Goal: Task Accomplishment & Management: Use online tool/utility

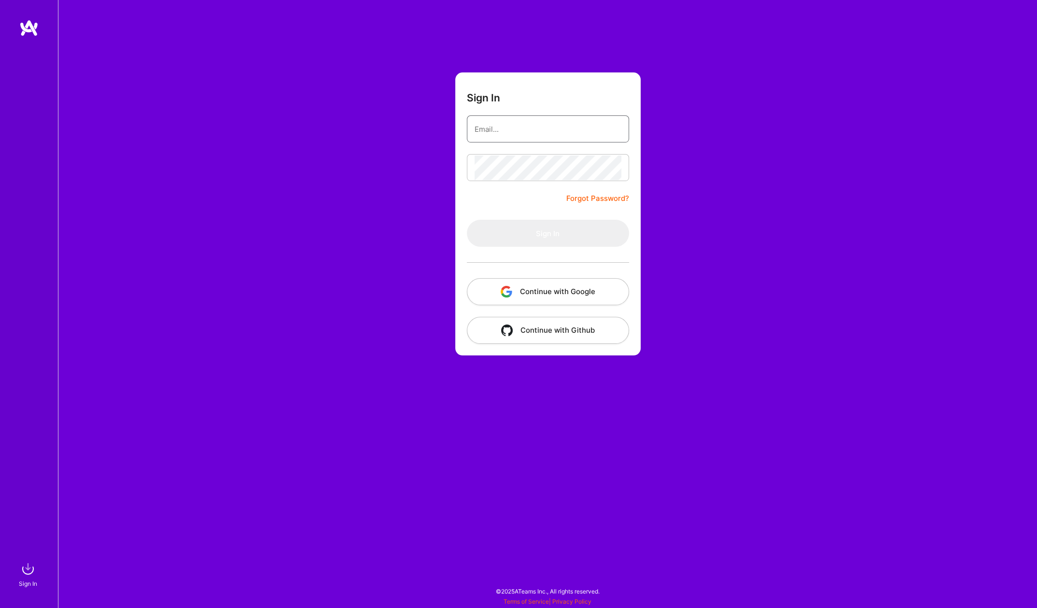
type input "[PERSON_NAME][EMAIL_ADDRESS][PERSON_NAME][DOMAIN_NAME]"
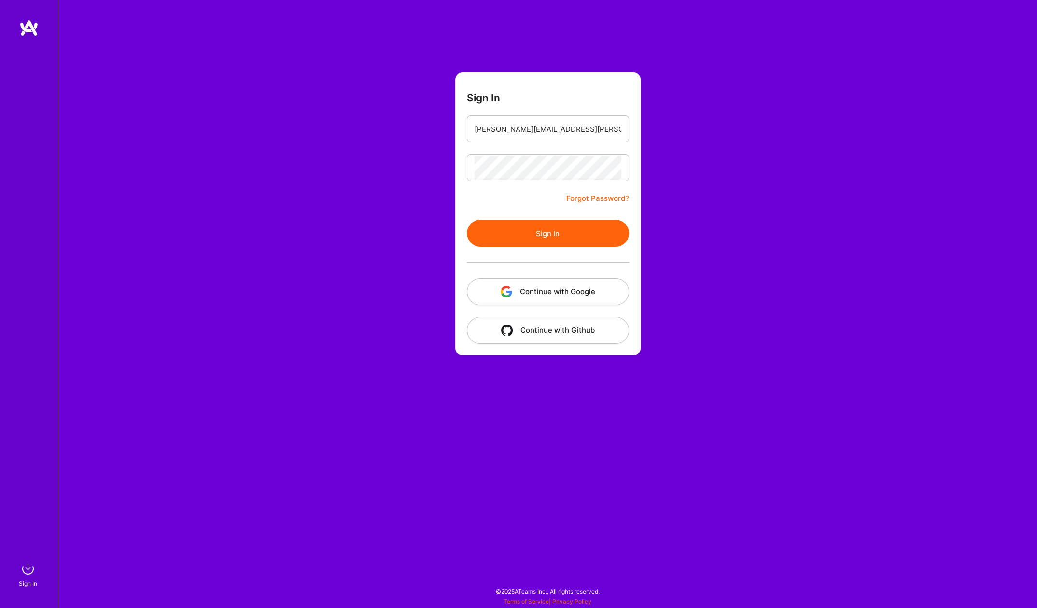
click at [552, 233] on button "Sign In" at bounding box center [548, 233] width 162 height 27
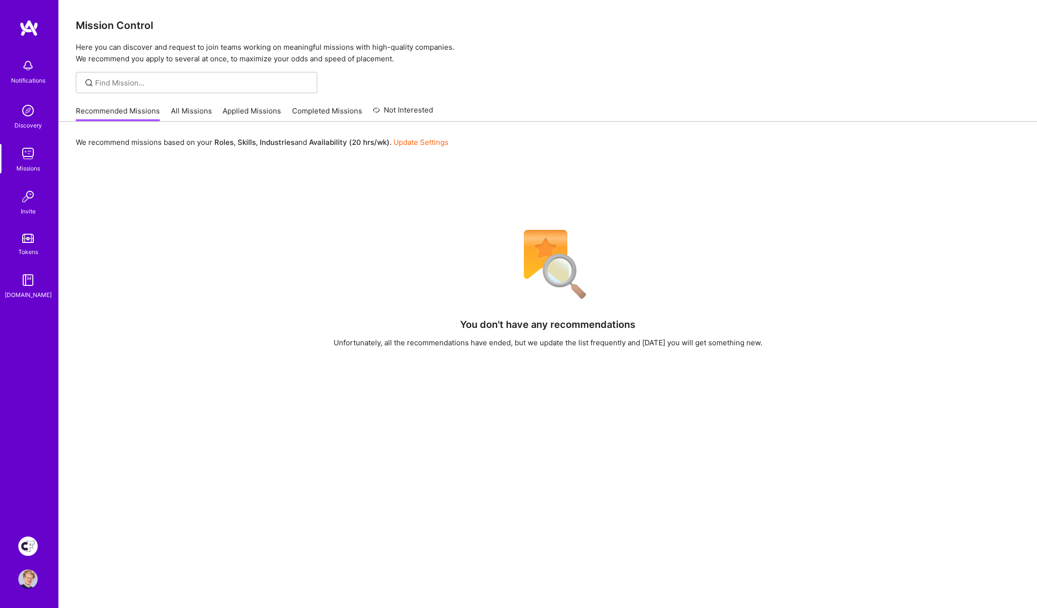
click at [31, 543] on img at bounding box center [27, 546] width 19 height 19
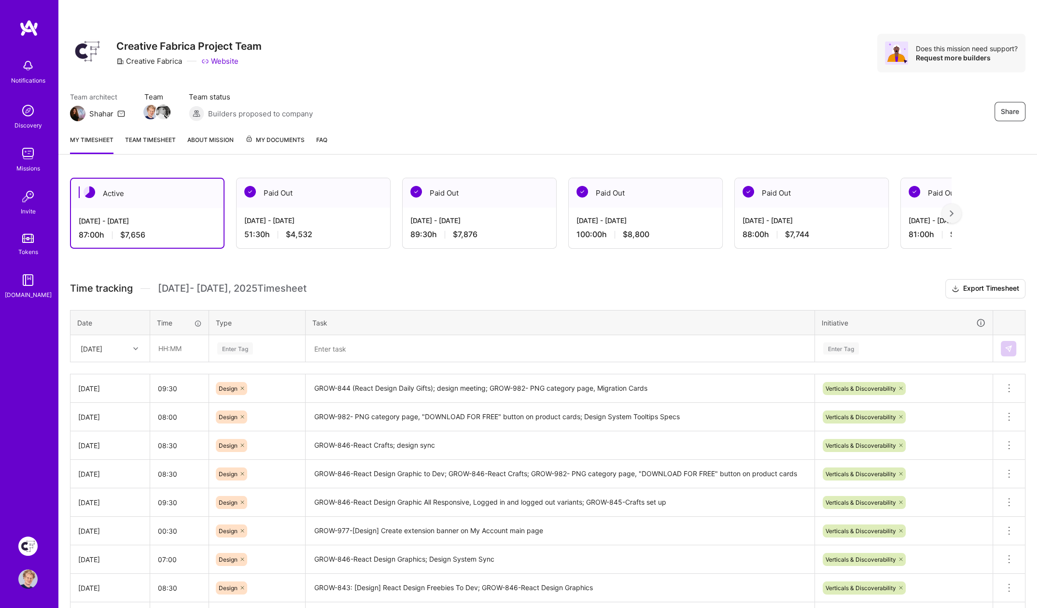
click at [344, 385] on textarea "GROW-844 (React Design Daily Gifts); design meeting; GROW-982- PNG category pag…" at bounding box center [560, 388] width 507 height 27
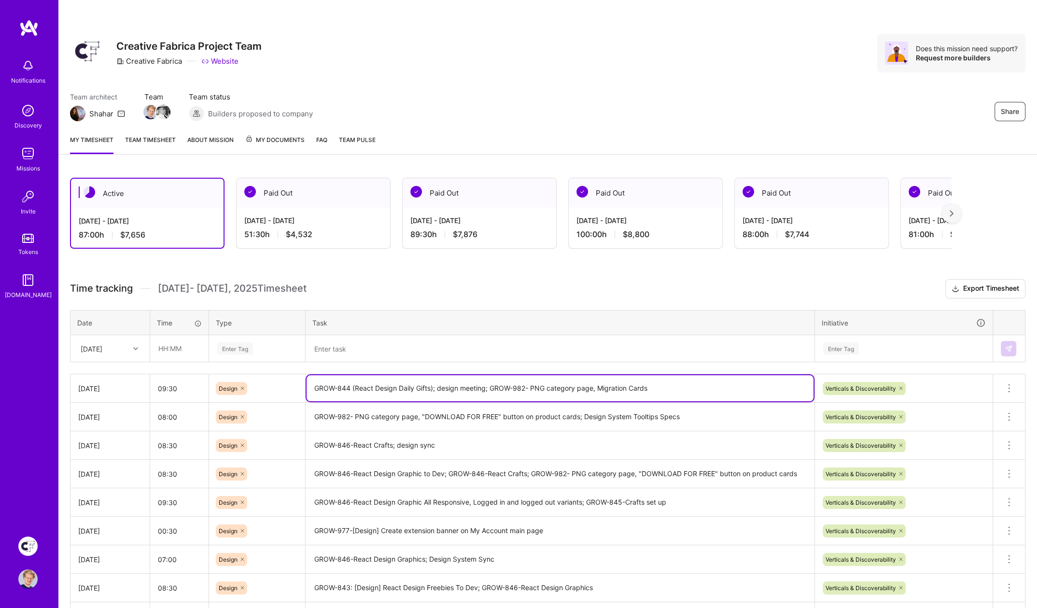
click at [344, 385] on textarea "GROW-844 (React Design Daily Gifts); design meeting; GROW-982- PNG category pag…" at bounding box center [560, 388] width 507 height 26
click at [455, 387] on textarea "GROW-844 (React Design Daily Gifts); design meeting; GROW-982- PNG category pag…" at bounding box center [560, 388] width 507 height 26
click at [494, 384] on textarea "GROW-844 (React Design Daily Gifts); design meeting; GROW-982- PNG category pag…" at bounding box center [560, 388] width 507 height 26
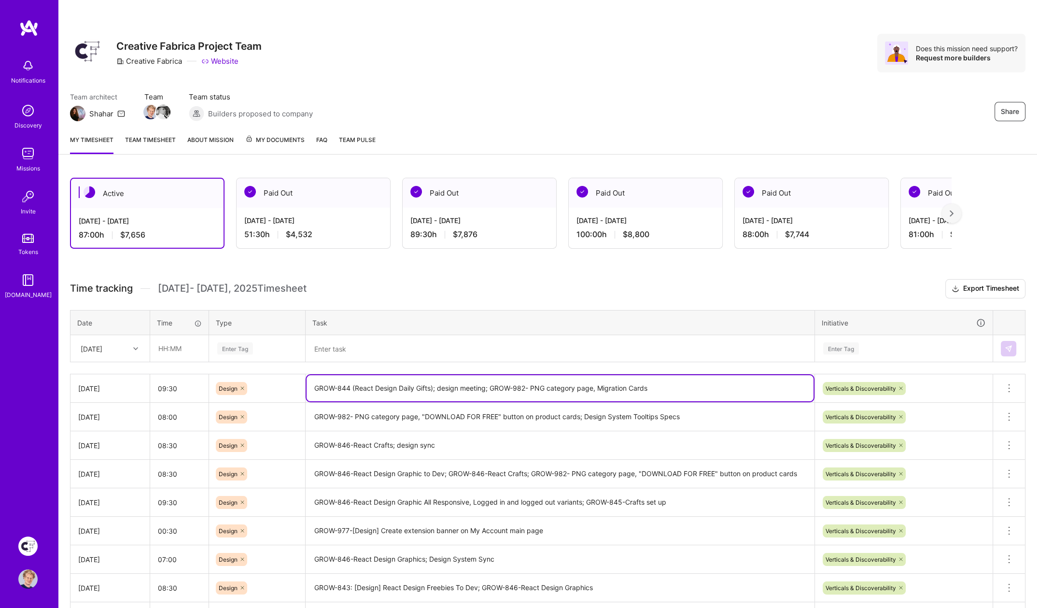
click at [494, 384] on textarea "GROW-844 (React Design Daily Gifts); design meeting; GROW-982- PNG category pag…" at bounding box center [560, 388] width 507 height 26
click at [391, 383] on textarea "GROW-844 (React Design Daily Gifts); design meeting; GROW-982- PNG category pag…" at bounding box center [560, 388] width 507 height 26
drag, startPoint x: 313, startPoint y: 383, endPoint x: 434, endPoint y: 381, distance: 120.8
click at [434, 381] on textarea "GROW-844 (React Design Daily Gifts); design meeting; GROW-982- PNG category pag…" at bounding box center [560, 388] width 507 height 26
click at [376, 349] on textarea at bounding box center [560, 348] width 507 height 25
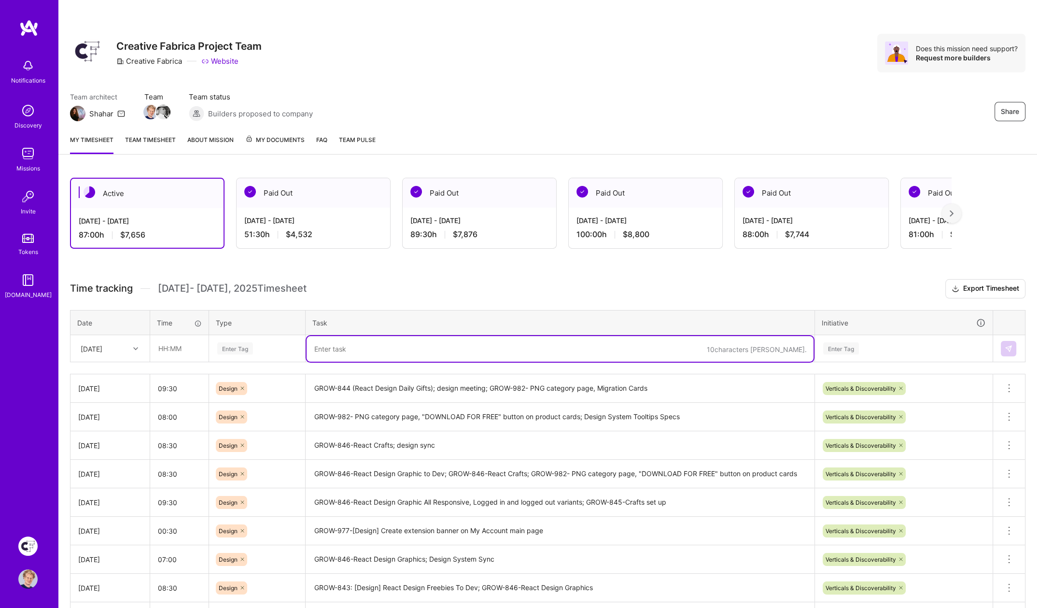
paste textarea "GROW-844 (React Design Daily Gifts)"
type textarea "GROW-844 (React Design Daily Gifts), Components; Migration cards"
click at [179, 347] on input "text" at bounding box center [179, 349] width 57 height 26
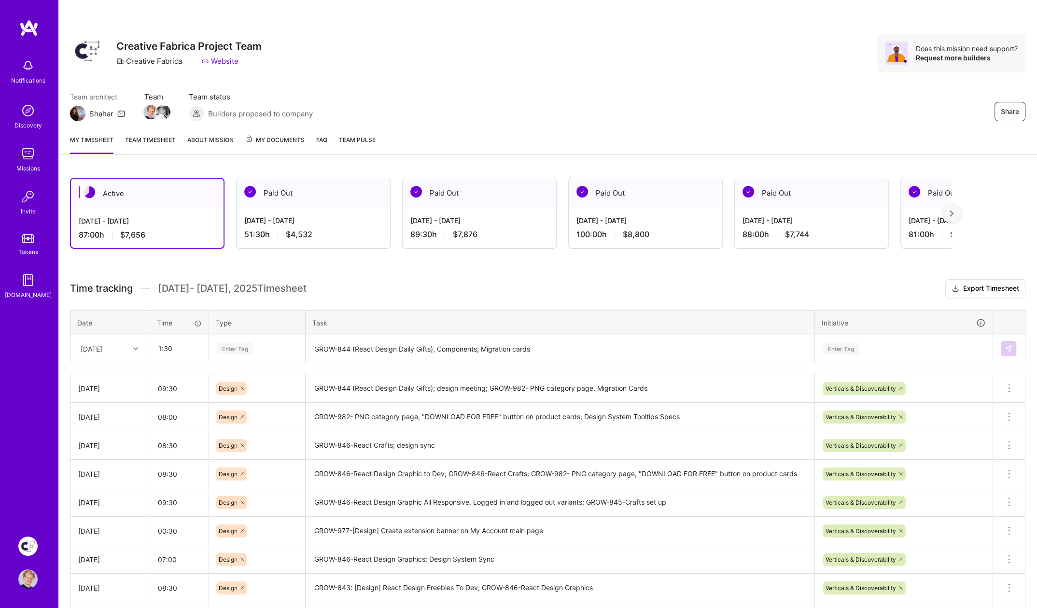
type input "01:30"
click at [234, 350] on div "Enter Tag" at bounding box center [235, 348] width 36 height 15
click at [229, 399] on span "Design" at bounding box center [228, 403] width 28 height 13
click at [845, 346] on div "Enter Tag" at bounding box center [841, 348] width 36 height 15
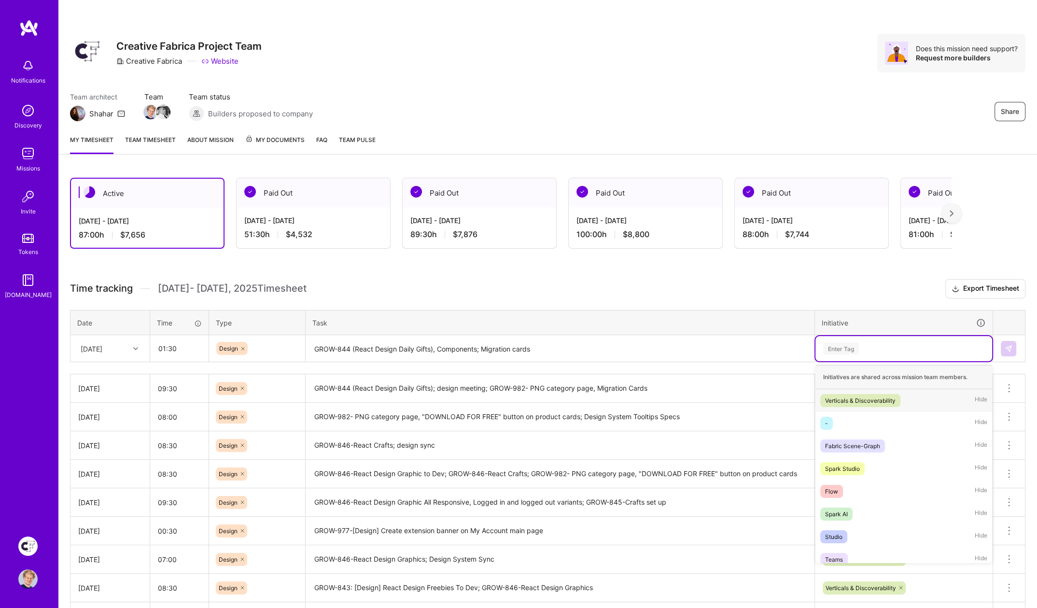
click at [843, 396] on div "Verticals & Discoverability" at bounding box center [860, 401] width 71 height 10
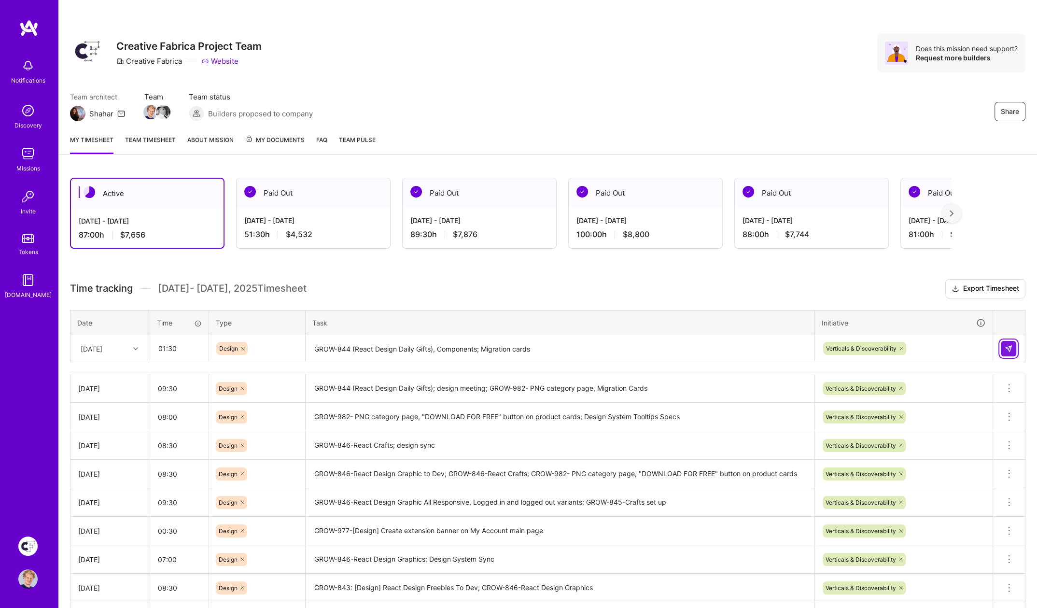
click at [1012, 345] on img at bounding box center [1009, 349] width 8 height 8
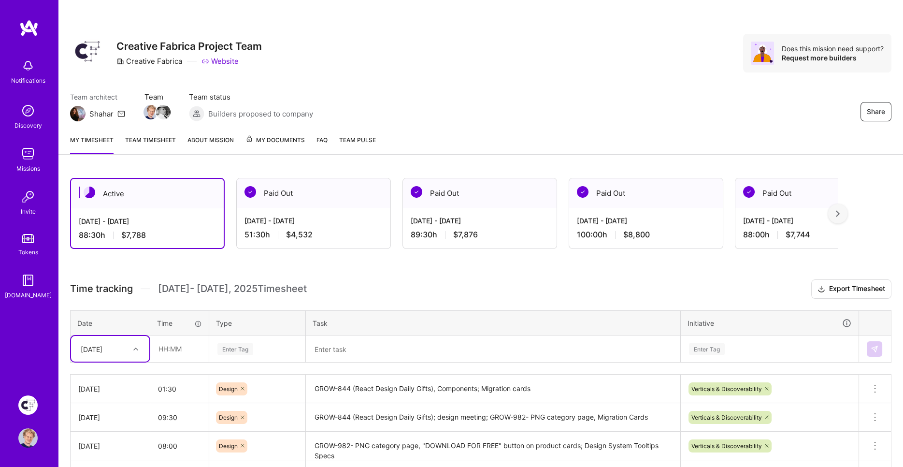
scroll to position [10, 0]
